Goal: Information Seeking & Learning: Get advice/opinions

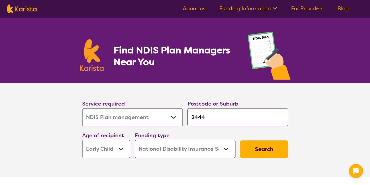
select select "NDIS Plan management"
select select "EC"
select select "NDIS"
select select "NDIS Plan management"
select select "EC"
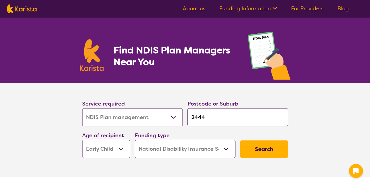
select select "NDIS"
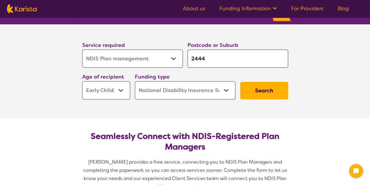
scroll to position [59, 0]
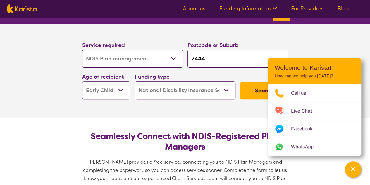
click at [273, 91] on div "Welcome to Karista! How can we help you [DATE]? Call us Live Chat Facebook What…" at bounding box center [315, 106] width 94 height 97
click at [352, 168] on icon "Channel Menu" at bounding box center [354, 169] width 6 height 6
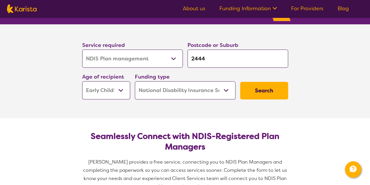
click at [262, 89] on button "Search" at bounding box center [264, 91] width 48 height 18
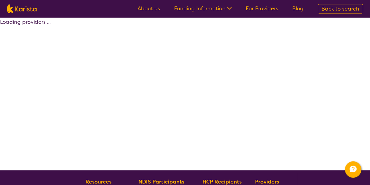
select select "by_score"
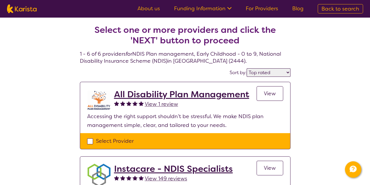
scroll to position [29, 0]
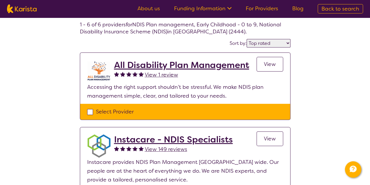
click at [163, 76] on span "View 1 review" at bounding box center [161, 74] width 33 height 7
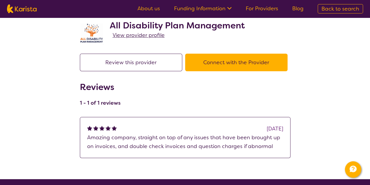
scroll to position [29, 0]
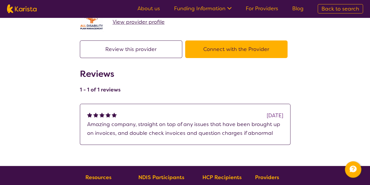
click at [240, 133] on p "Amazing company, straight on top of any issues that have been brought up on inv…" at bounding box center [185, 129] width 196 height 18
click at [305, 126] on div "search results All Disability Plan Management View provider profile Review this…" at bounding box center [185, 66] width 370 height 156
